Goal: Answer question/provide support: Share knowledge or assist other users

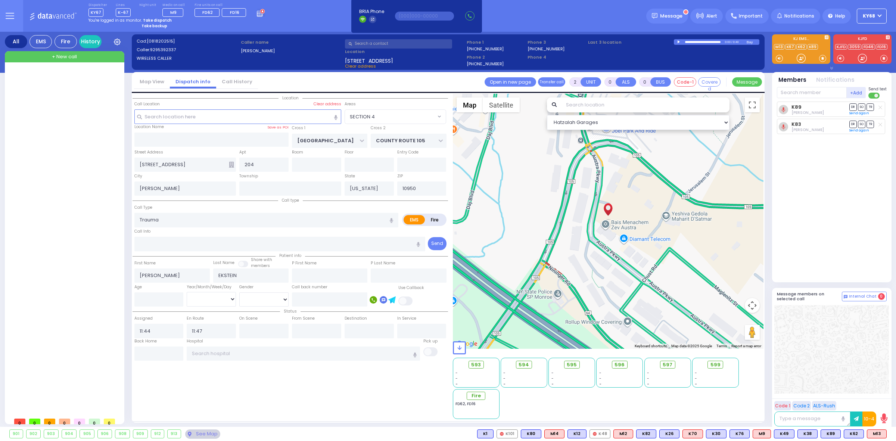
select select "SECTION 4"
select select
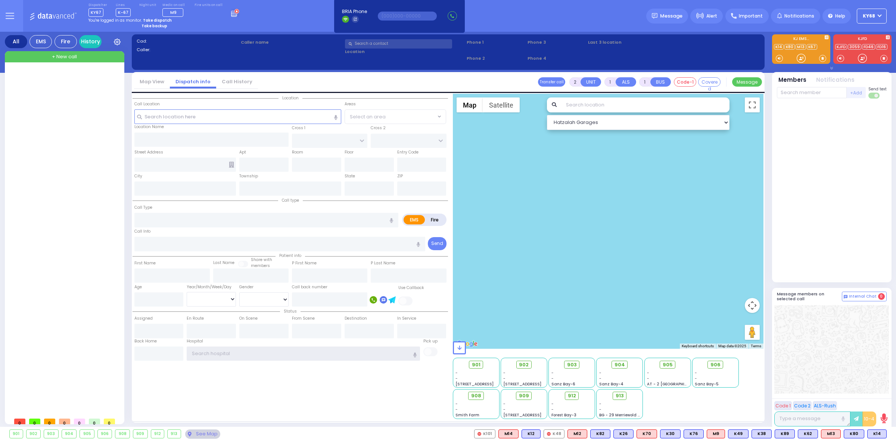
type input "ky68"
click at [155, 19] on strong "Take dispatch" at bounding box center [157, 21] width 29 height 6
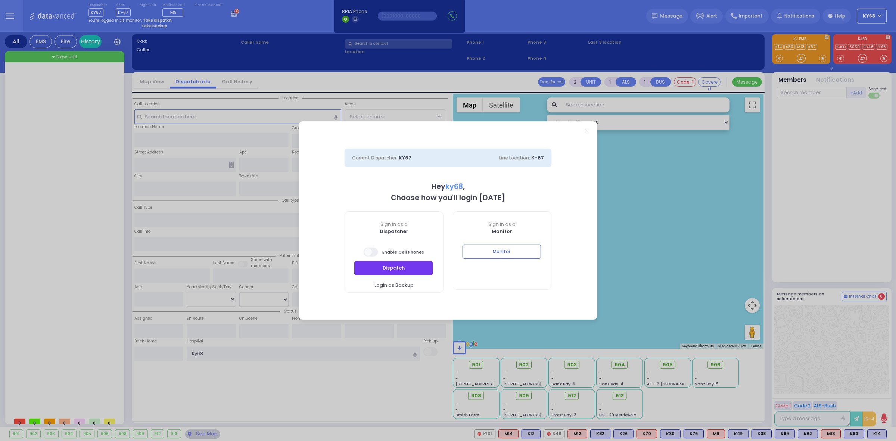
select select "12"
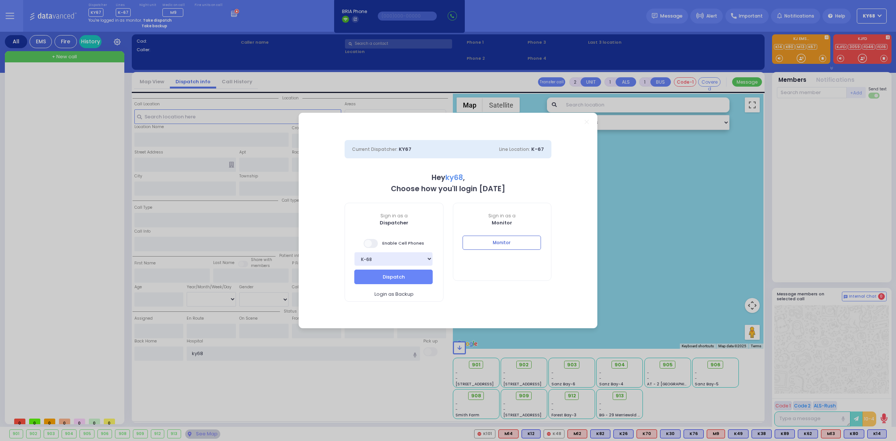
click at [371, 234] on div "Sign in as a Dispatcher Enable Cell Phones Bay K-14 K-16 K-18 K-40 K-6 K-61 K-6…" at bounding box center [394, 252] width 99 height 99
click at [371, 239] on span at bounding box center [371, 243] width 15 height 9
click at [385, 272] on button "Dispatch" at bounding box center [393, 277] width 78 height 14
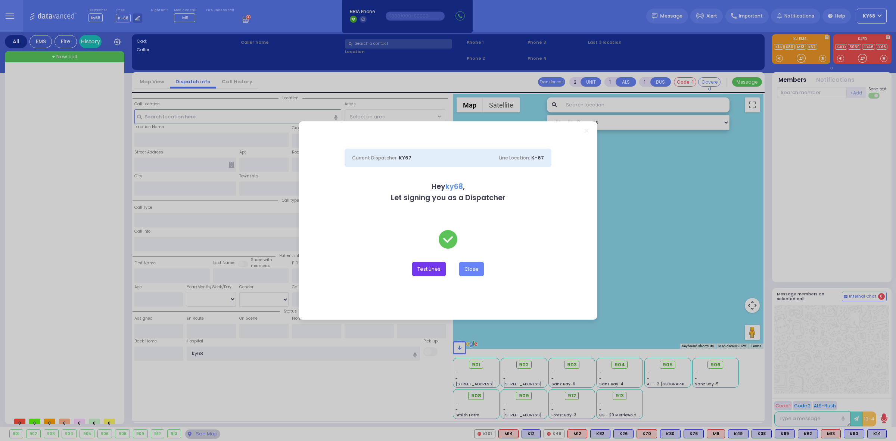
click at [419, 267] on div "Dispatcher ky68 ?" at bounding box center [448, 220] width 896 height 441
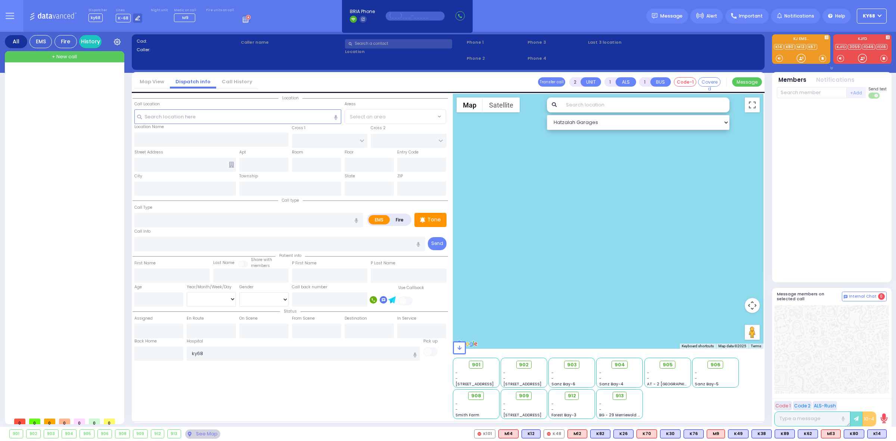
click at [390, 17] on input "text" at bounding box center [415, 16] width 59 height 9
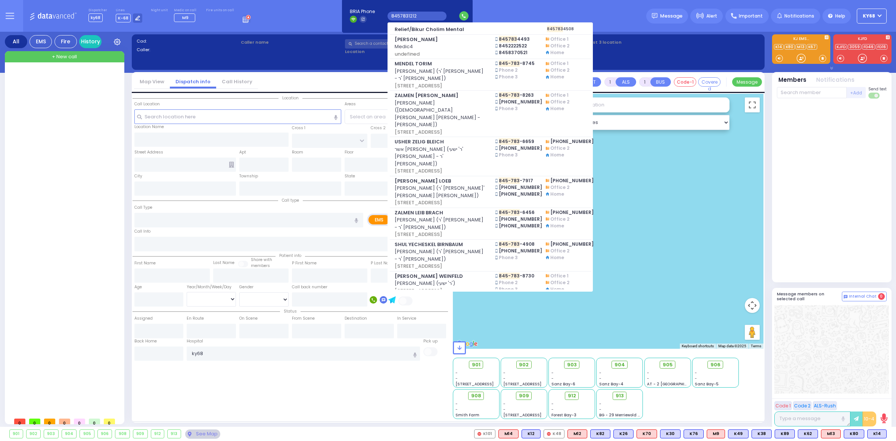
type input "84578312122"
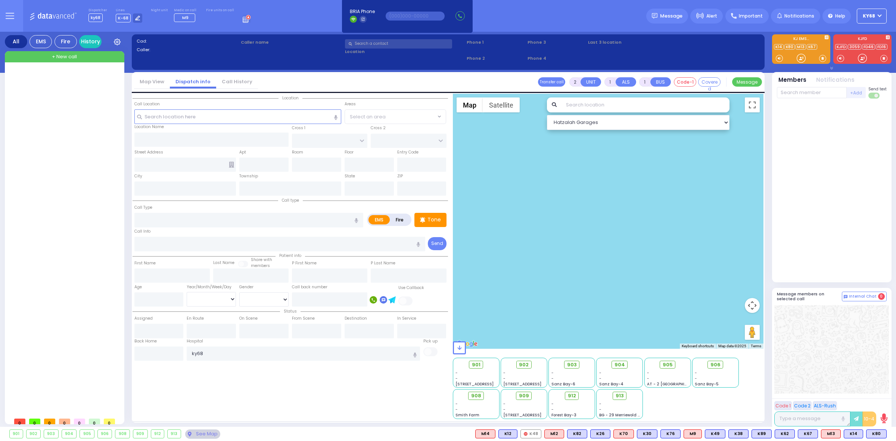
click at [797, 57] on div at bounding box center [801, 58] width 9 height 9
click at [410, 18] on input "text" at bounding box center [415, 16] width 59 height 9
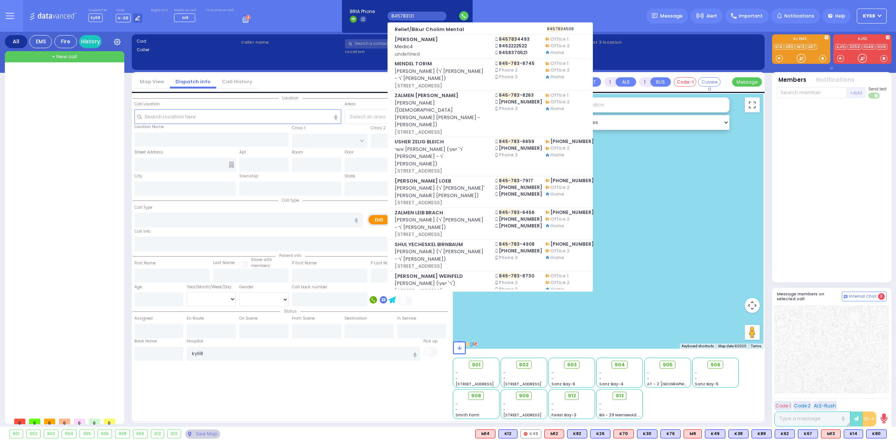
type input "8457831212"
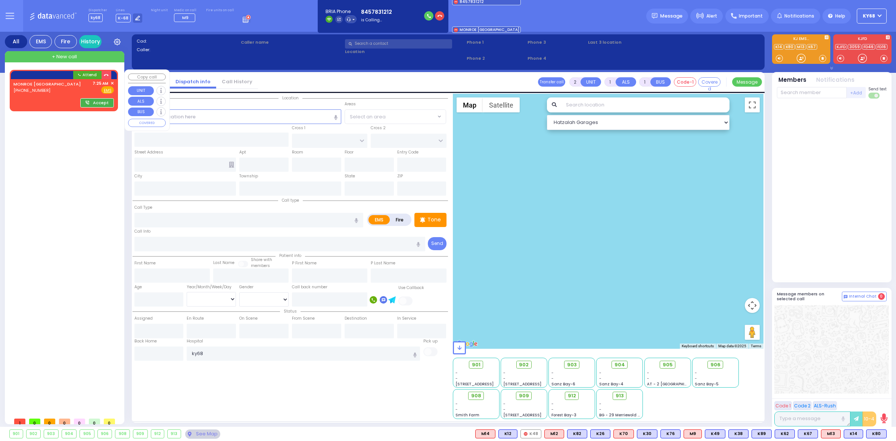
click at [94, 99] on button "Accept" at bounding box center [97, 102] width 34 height 9
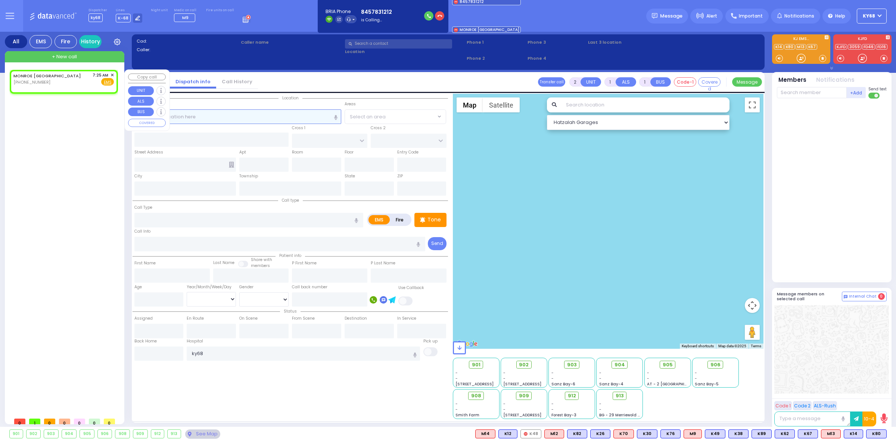
select select
radio input "true"
select select
type input "07:25"
select select "Hatzalah Garages"
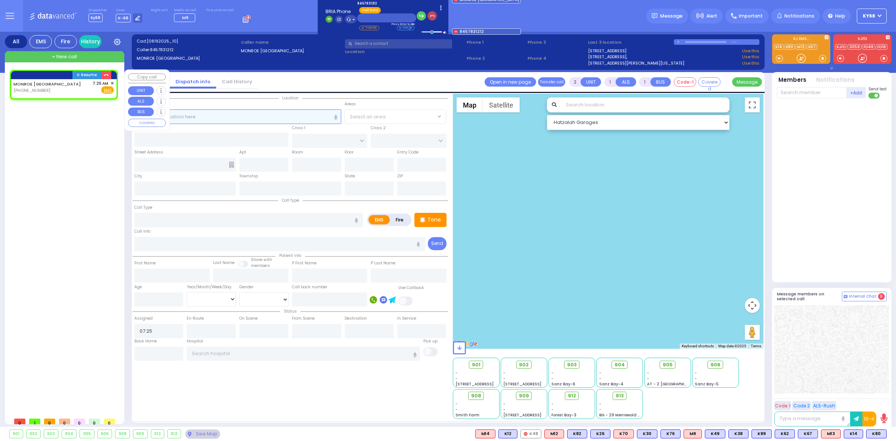
select select
radio input "true"
select select
select select "Hatzalah Garages"
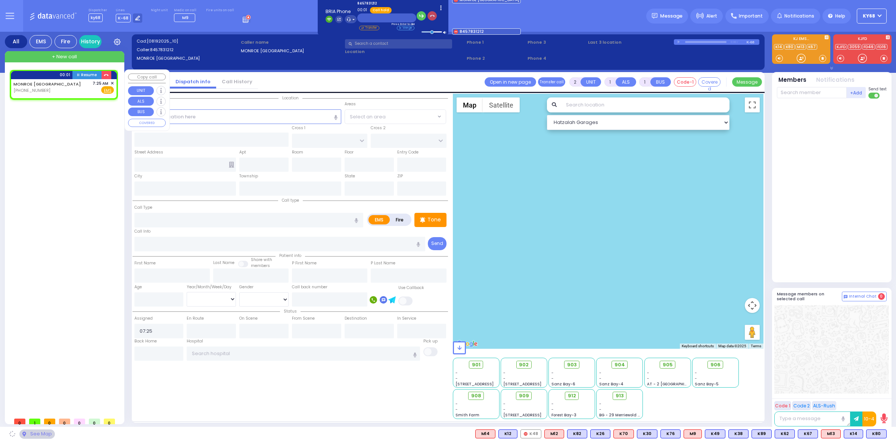
click at [435, 17] on icon "button" at bounding box center [432, 15] width 5 height 5
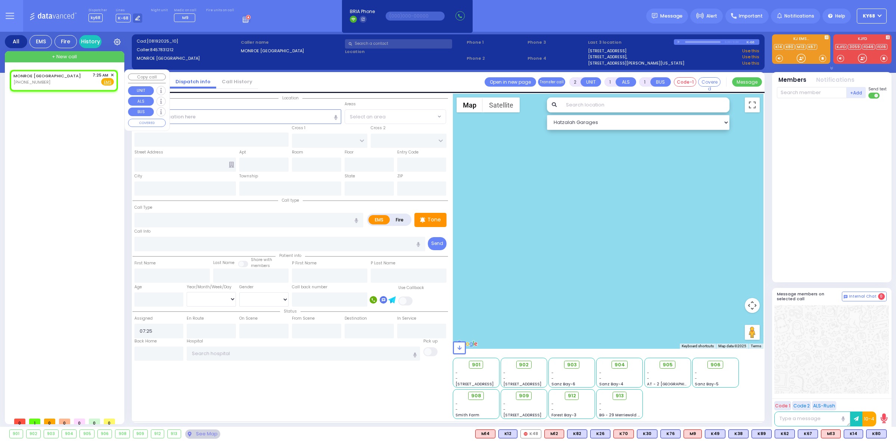
select select
radio input "true"
select select
radio input "true"
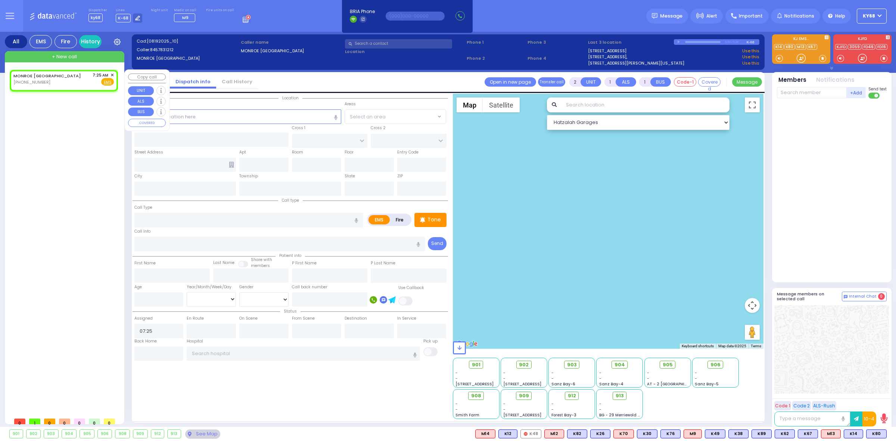
select select
select select "Hatzalah Garages"
click at [112, 75] on span "✕" at bounding box center [112, 75] width 3 height 6
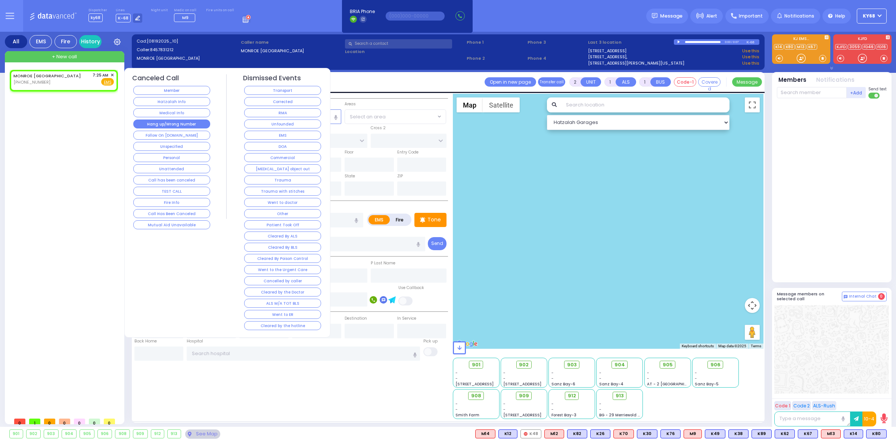
click at [194, 123] on button "Hang up/Wrong Number" at bounding box center [171, 124] width 77 height 9
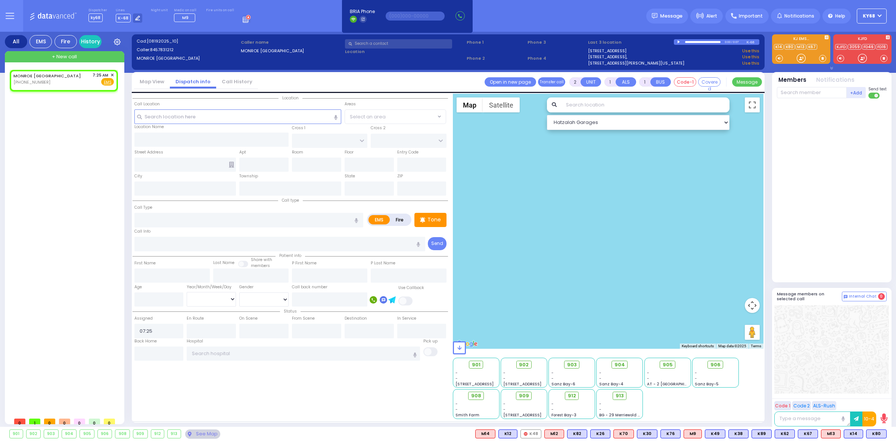
select select
radio input "true"
select select
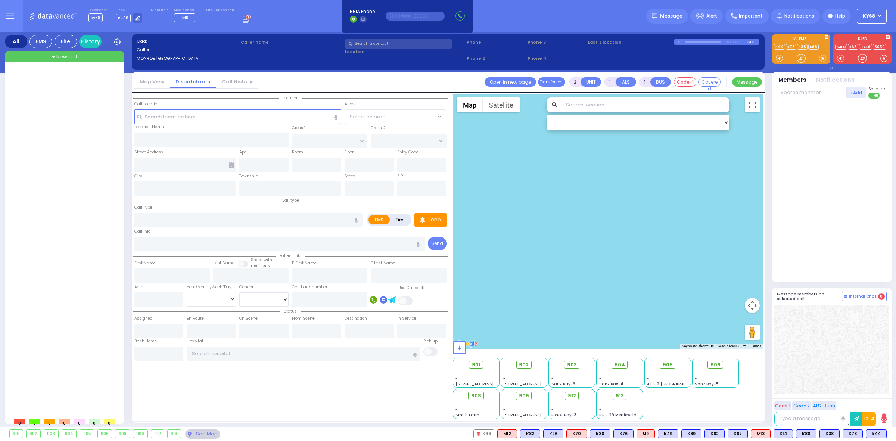
click at [329, 18] on div "Dispatcher ky68 shift has started. Are you ? Lines K-68" at bounding box center [448, 16] width 896 height 32
click at [93, 217] on div at bounding box center [65, 242] width 111 height 344
